Goal: Check status: Check status

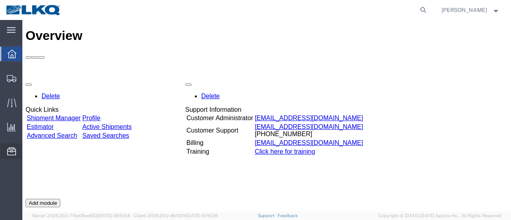
click at [0, 0] on span "Location Appointment" at bounding box center [0, 0] width 0 height 0
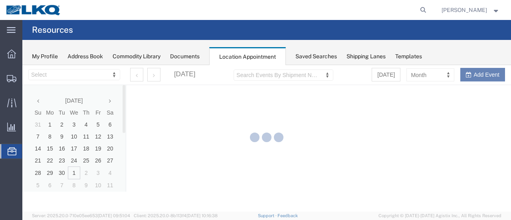
select select "28712"
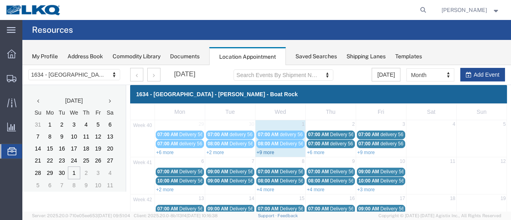
click at [263, 150] on link "+9 more" at bounding box center [265, 153] width 18 height 6
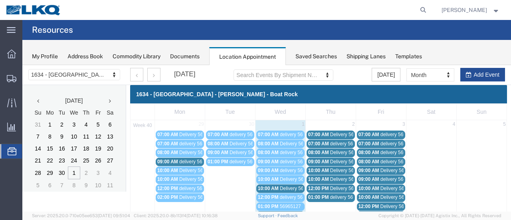
scroll to position [40, 0]
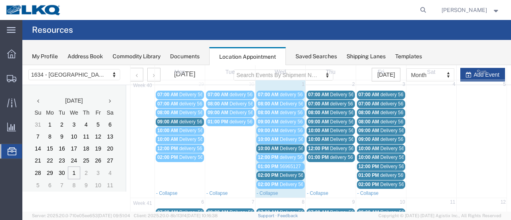
click at [292, 174] on span "Delivery 56607100" at bounding box center [299, 175] width 39 height 6
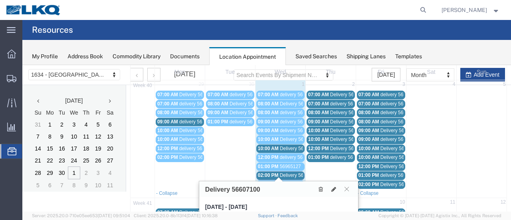
click at [285, 147] on span "Delivery 56607095" at bounding box center [299, 149] width 39 height 6
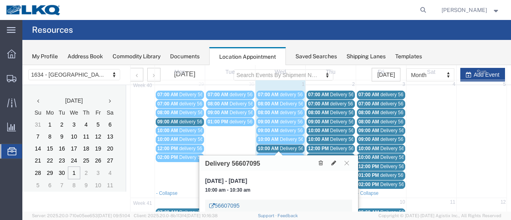
click at [222, 205] on link "56607095" at bounding box center [224, 205] width 30 height 8
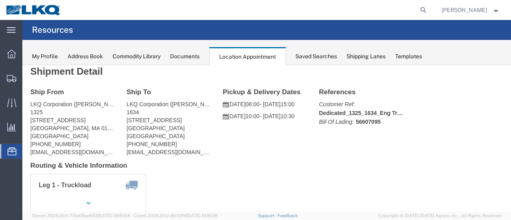
scroll to position [0, 0]
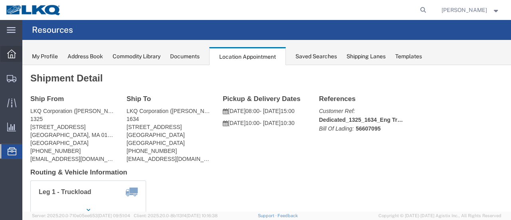
click at [11, 53] on icon at bounding box center [11, 53] width 9 height 9
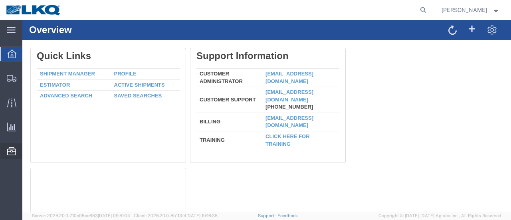
click at [0, 0] on span "Location Appointment" at bounding box center [0, 0] width 0 height 0
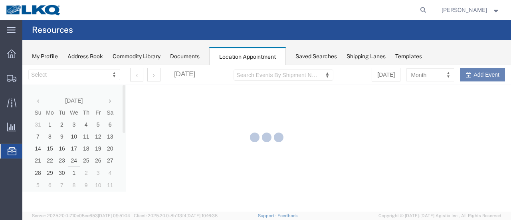
select select "28712"
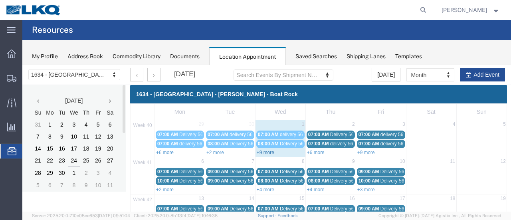
click at [260, 150] on link "+9 more" at bounding box center [265, 153] width 18 height 6
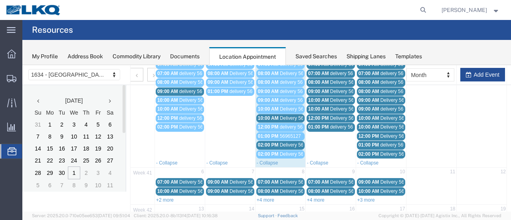
scroll to position [80, 0]
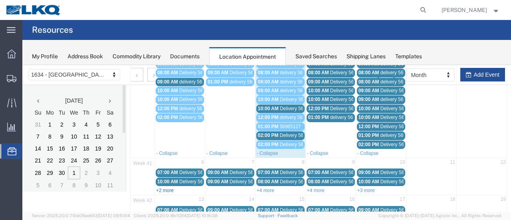
click at [161, 187] on link "+2 more" at bounding box center [165, 190] width 18 height 6
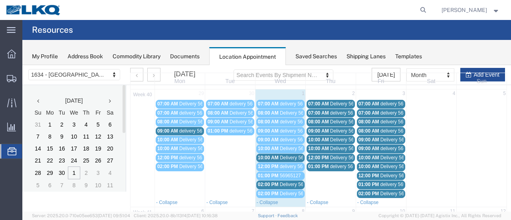
scroll to position [40, 0]
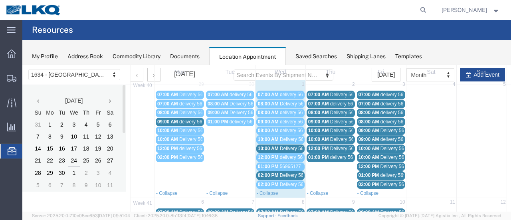
click at [295, 173] on span "Delivery 56607100" at bounding box center [299, 175] width 39 height 6
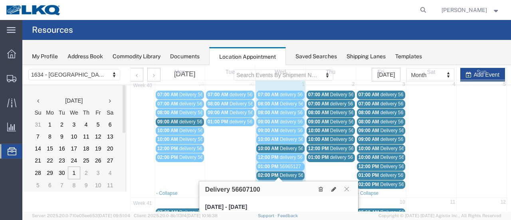
click at [347, 187] on icon at bounding box center [346, 188] width 4 height 5
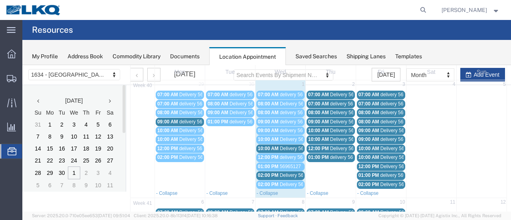
click at [286, 146] on span "Delivery 56607095" at bounding box center [299, 149] width 39 height 6
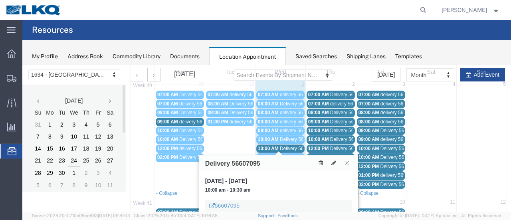
click at [346, 162] on icon at bounding box center [346, 162] width 4 height 5
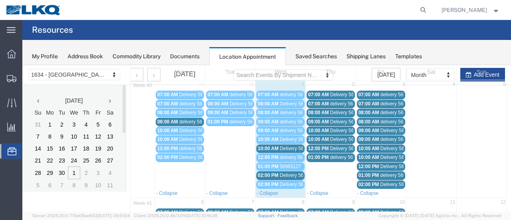
click at [289, 174] on span "Delivery 56607100" at bounding box center [299, 175] width 39 height 6
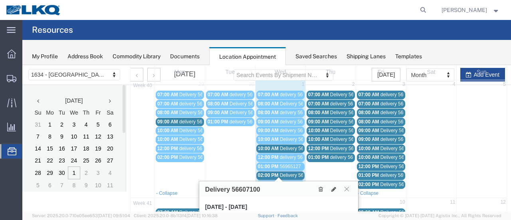
click at [346, 187] on icon at bounding box center [346, 188] width 4 height 5
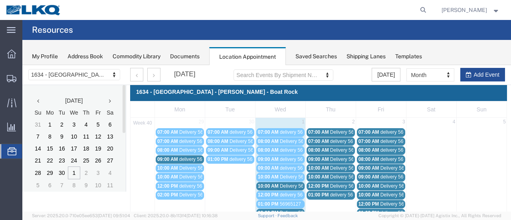
scroll to position [0, 0]
